Goal: Information Seeking & Learning: Check status

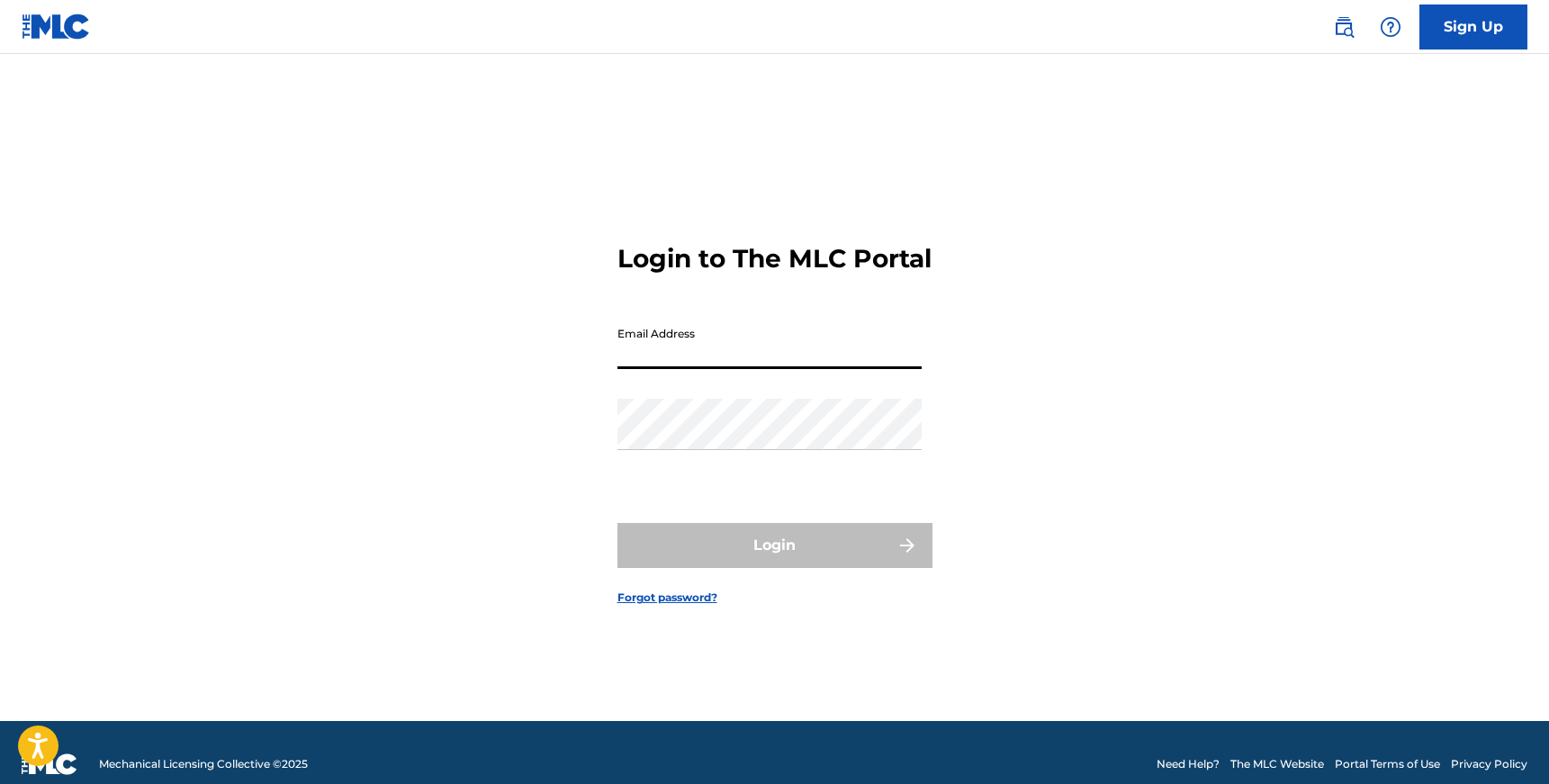
type input "[EMAIL_ADDRESS][DOMAIN_NAME]"
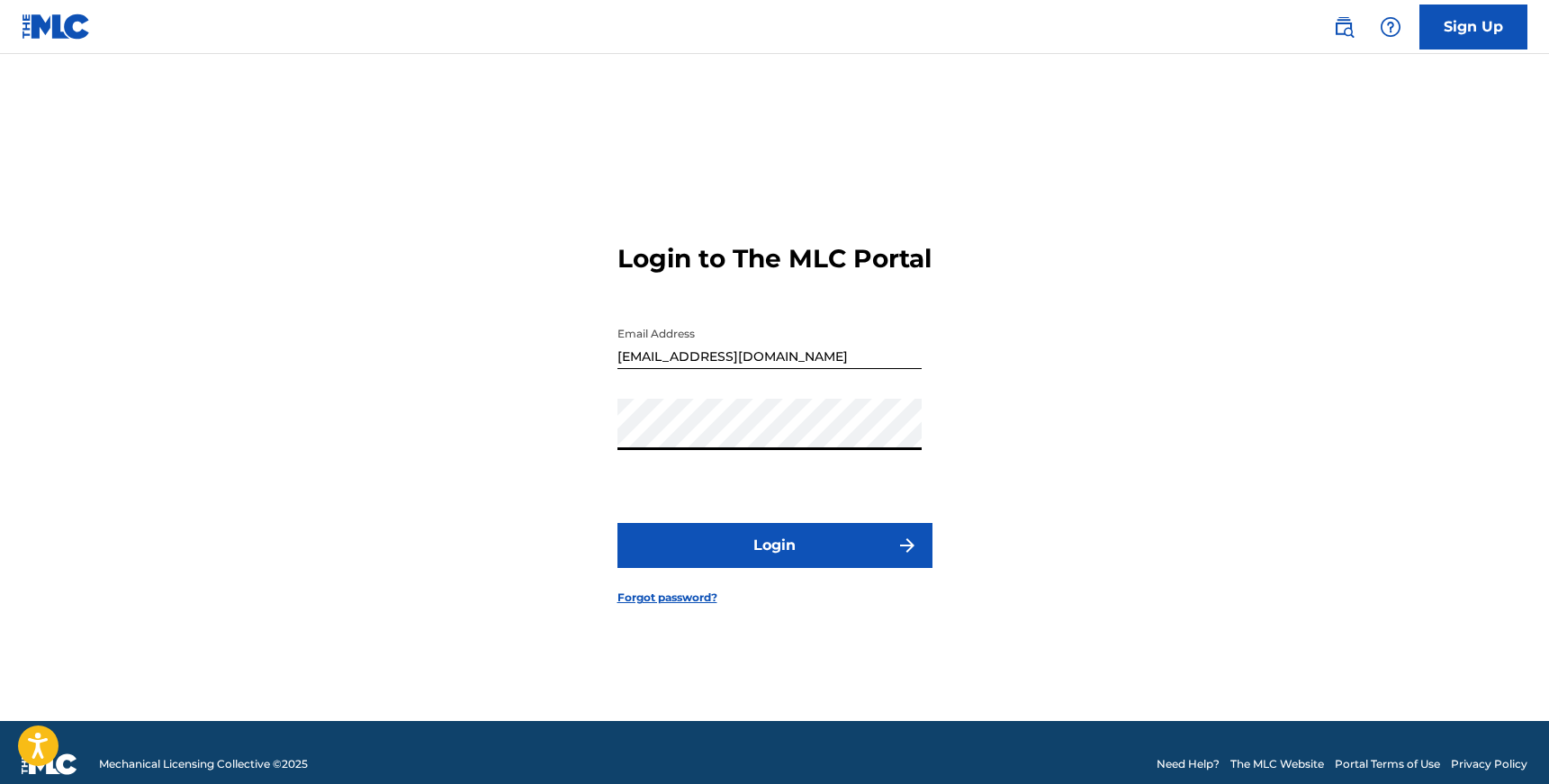
click at [769, 551] on button "Login" at bounding box center [774, 545] width 315 height 45
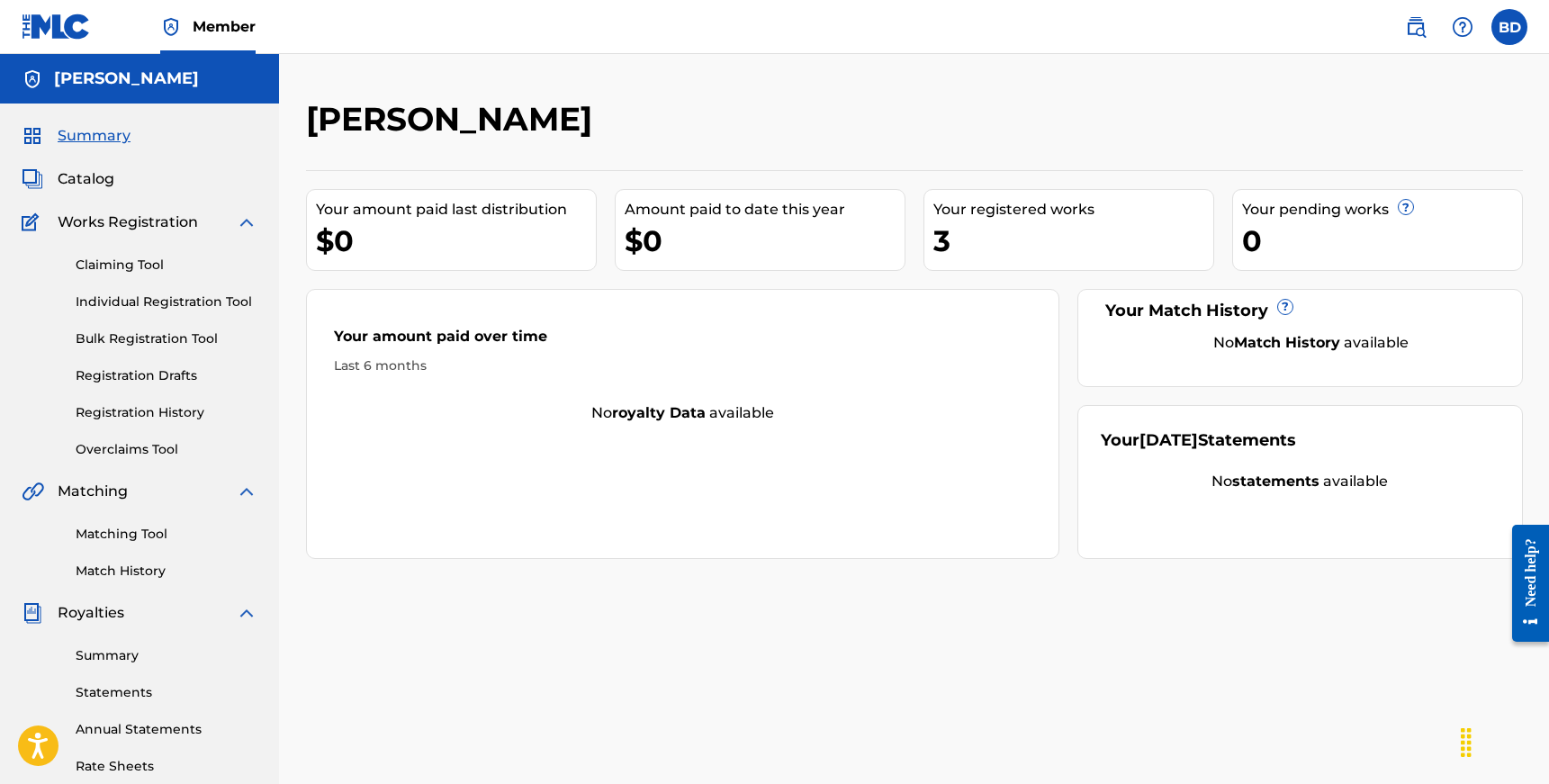
click at [192, 407] on link "Registration History" at bounding box center [166, 412] width 182 height 19
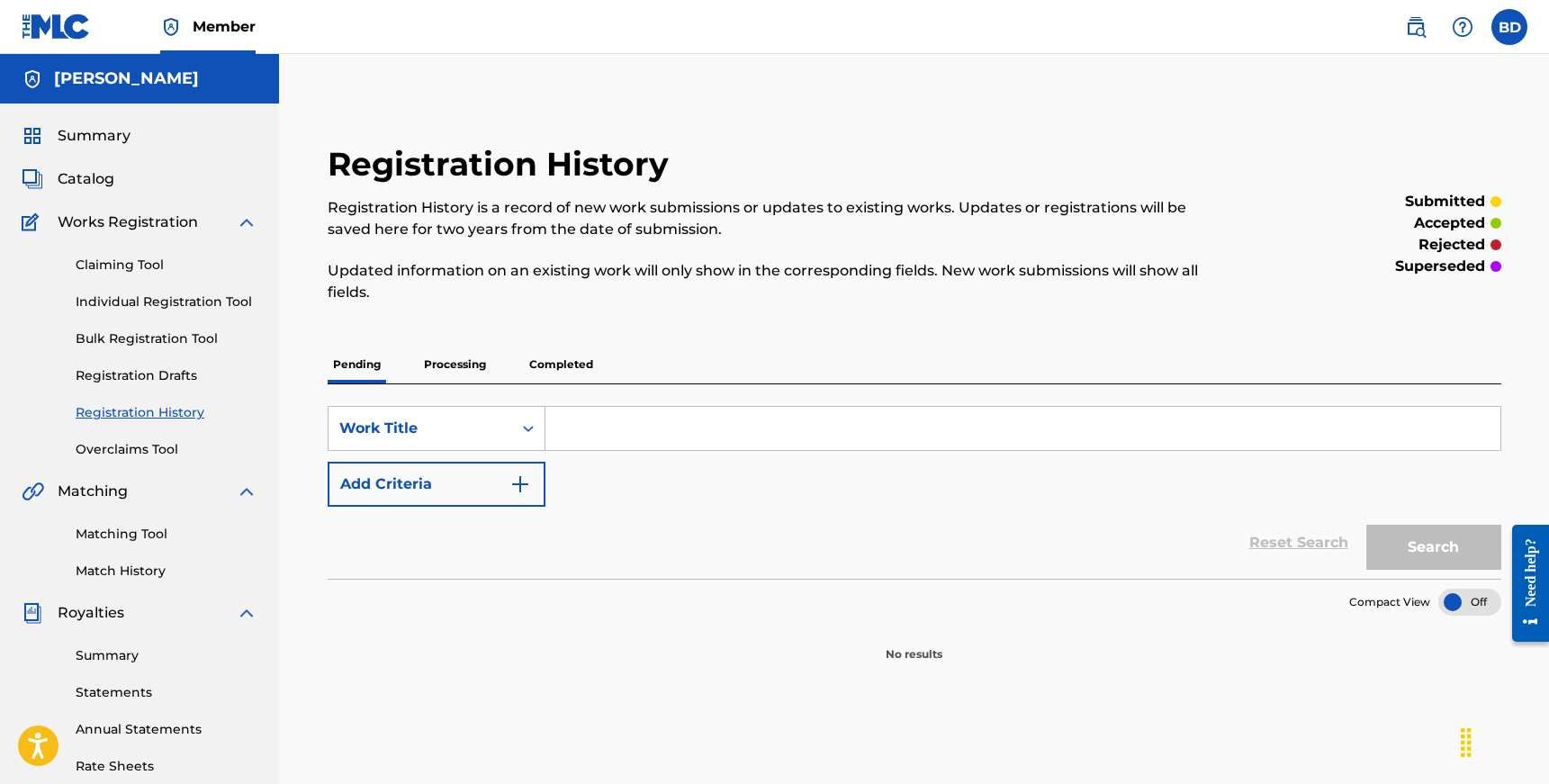
click at [458, 373] on p "Processing" at bounding box center [455, 364] width 73 height 38
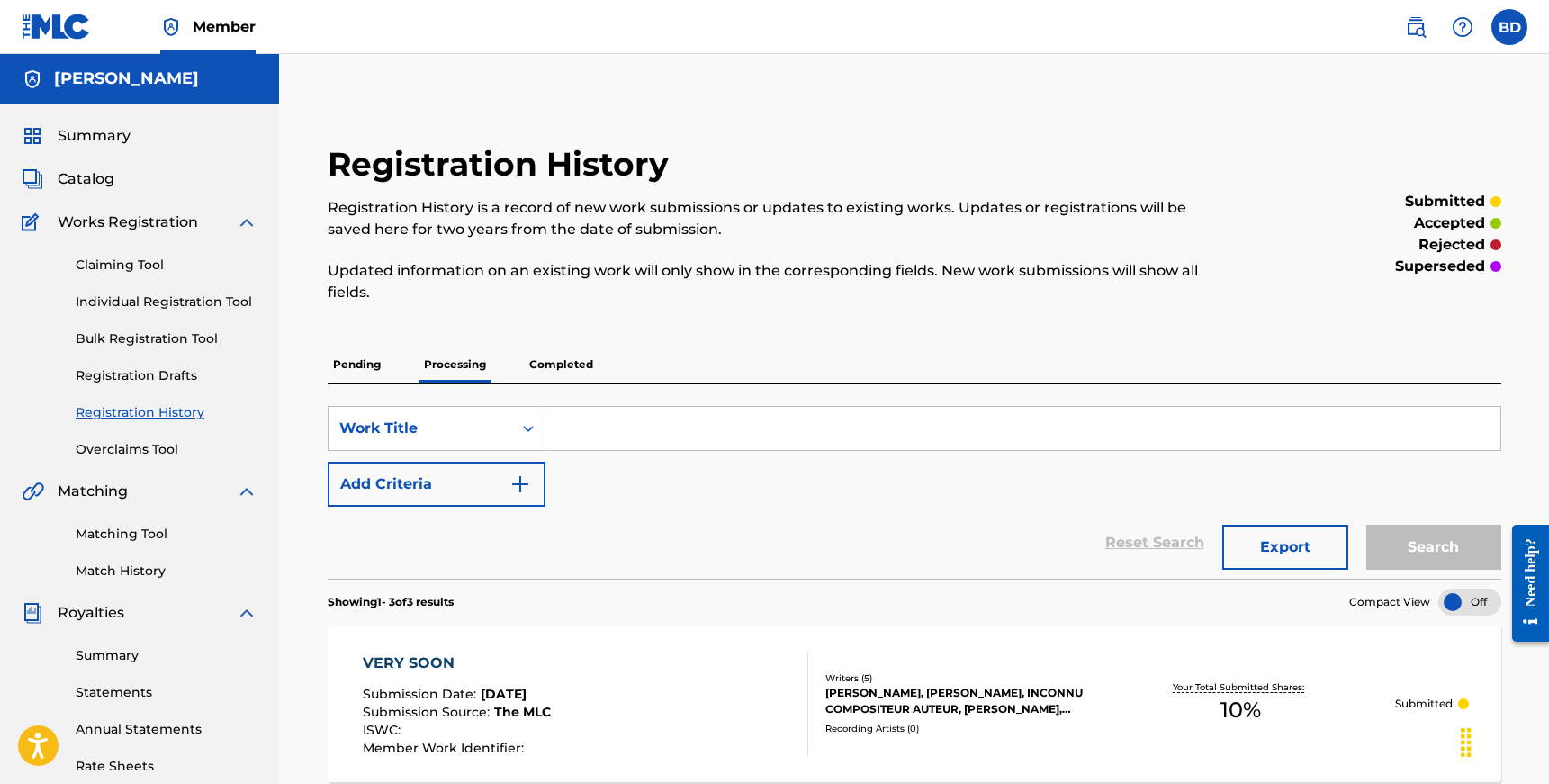
click at [572, 372] on p "Completed" at bounding box center [561, 364] width 74 height 38
